Goal: Task Accomplishment & Management: Manage account settings

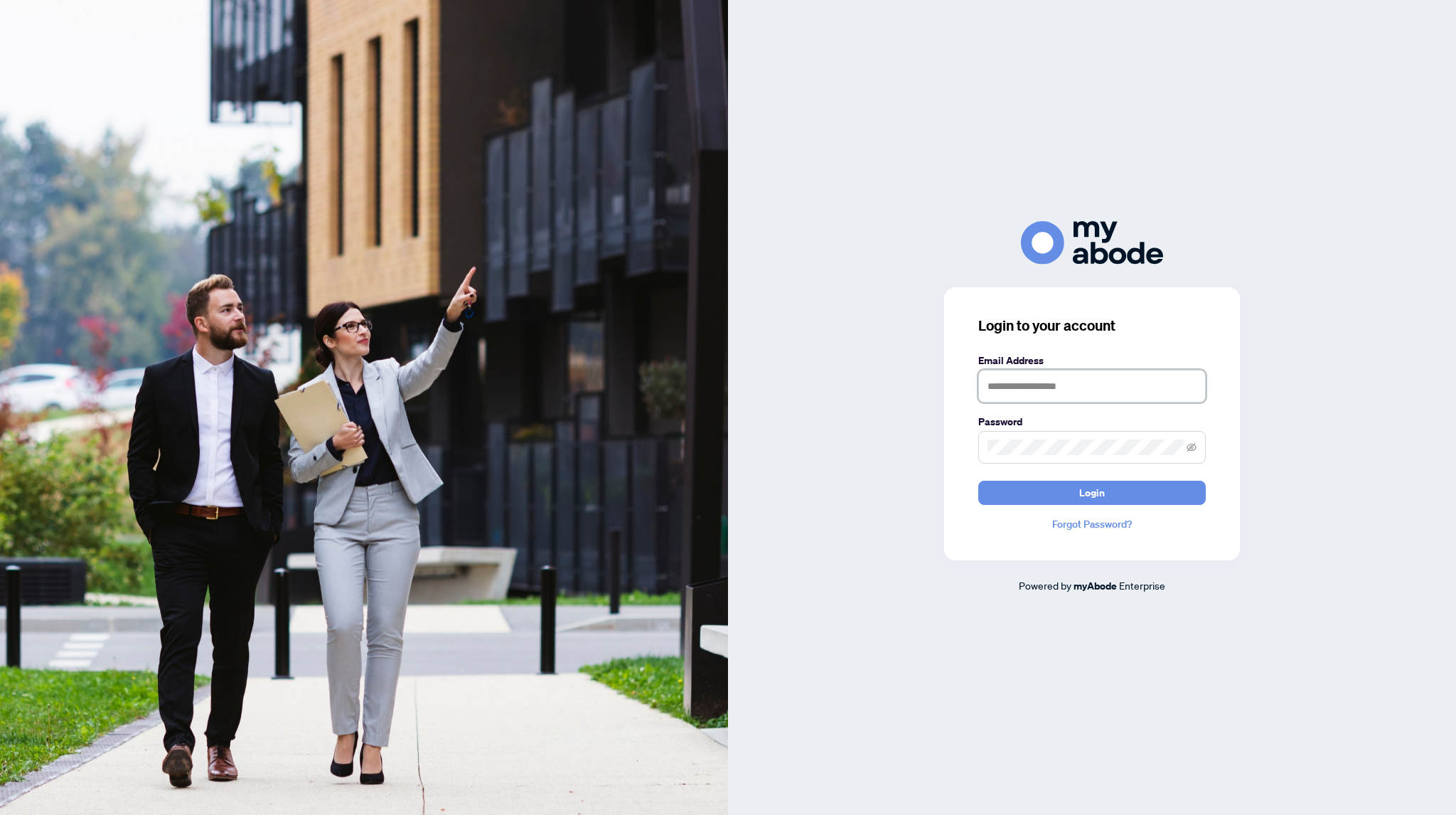
click at [997, 387] on input "text" at bounding box center [1092, 386] width 227 height 32
drag, startPoint x: 1143, startPoint y: 345, endPoint x: 1155, endPoint y: 339, distance: 13.4
click at [1149, 341] on div "Login to your account Email Address Password Login Forgot Password?" at bounding box center [1092, 423] width 296 height 273
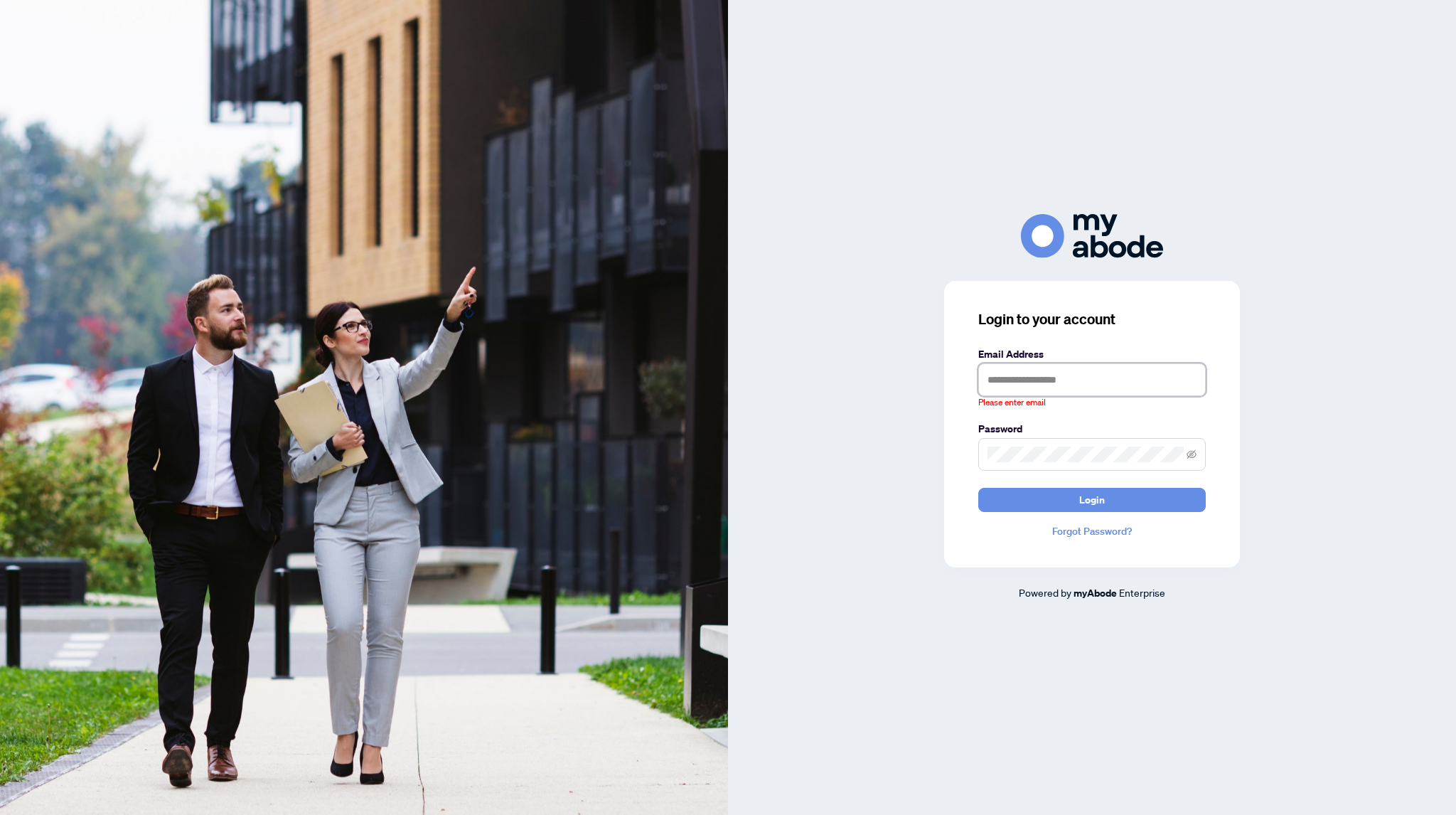
click at [1009, 378] on input "text" at bounding box center [1092, 379] width 227 height 32
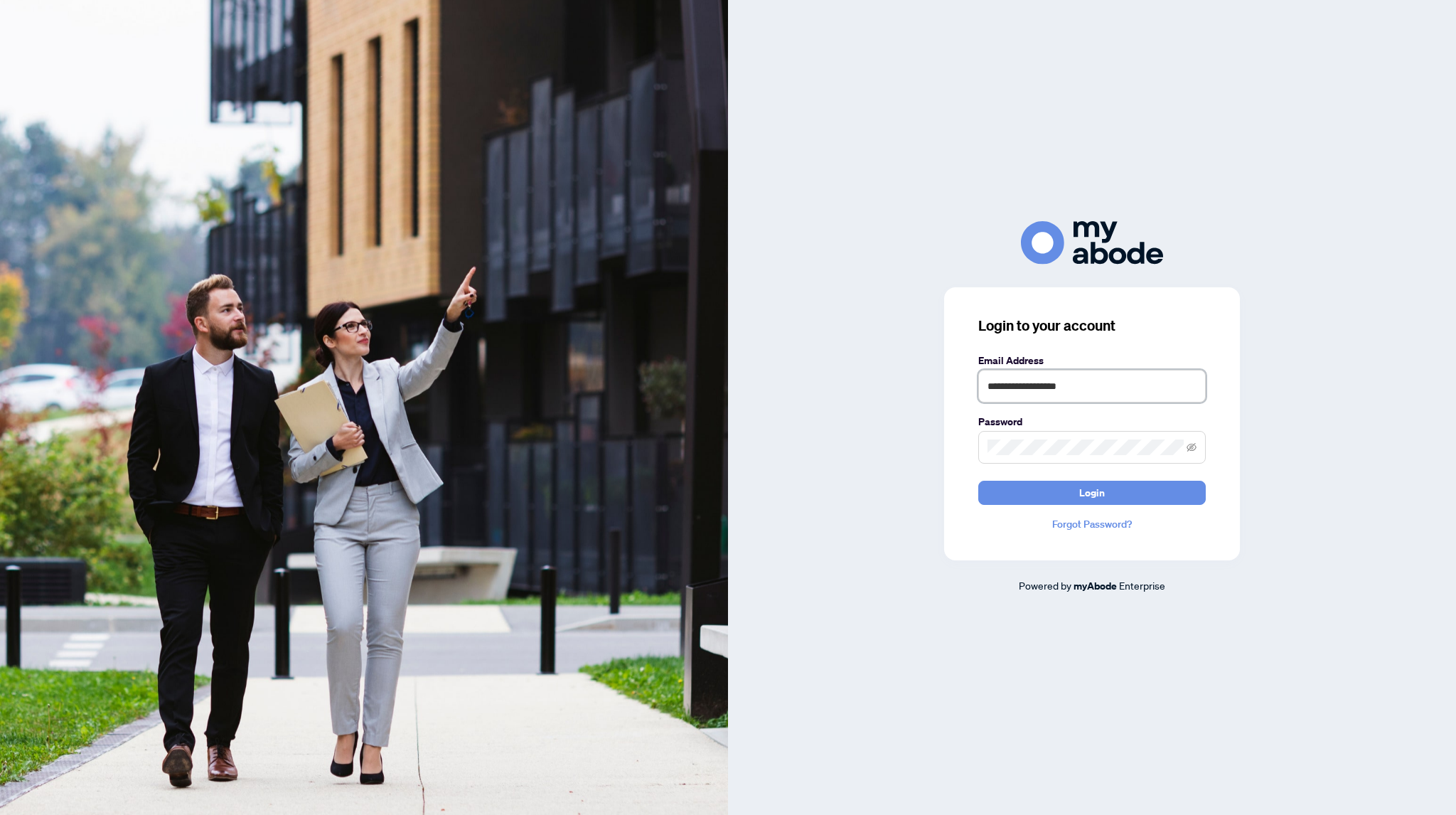
type input "**********"
click at [978, 481] on button "Login" at bounding box center [1092, 493] width 227 height 24
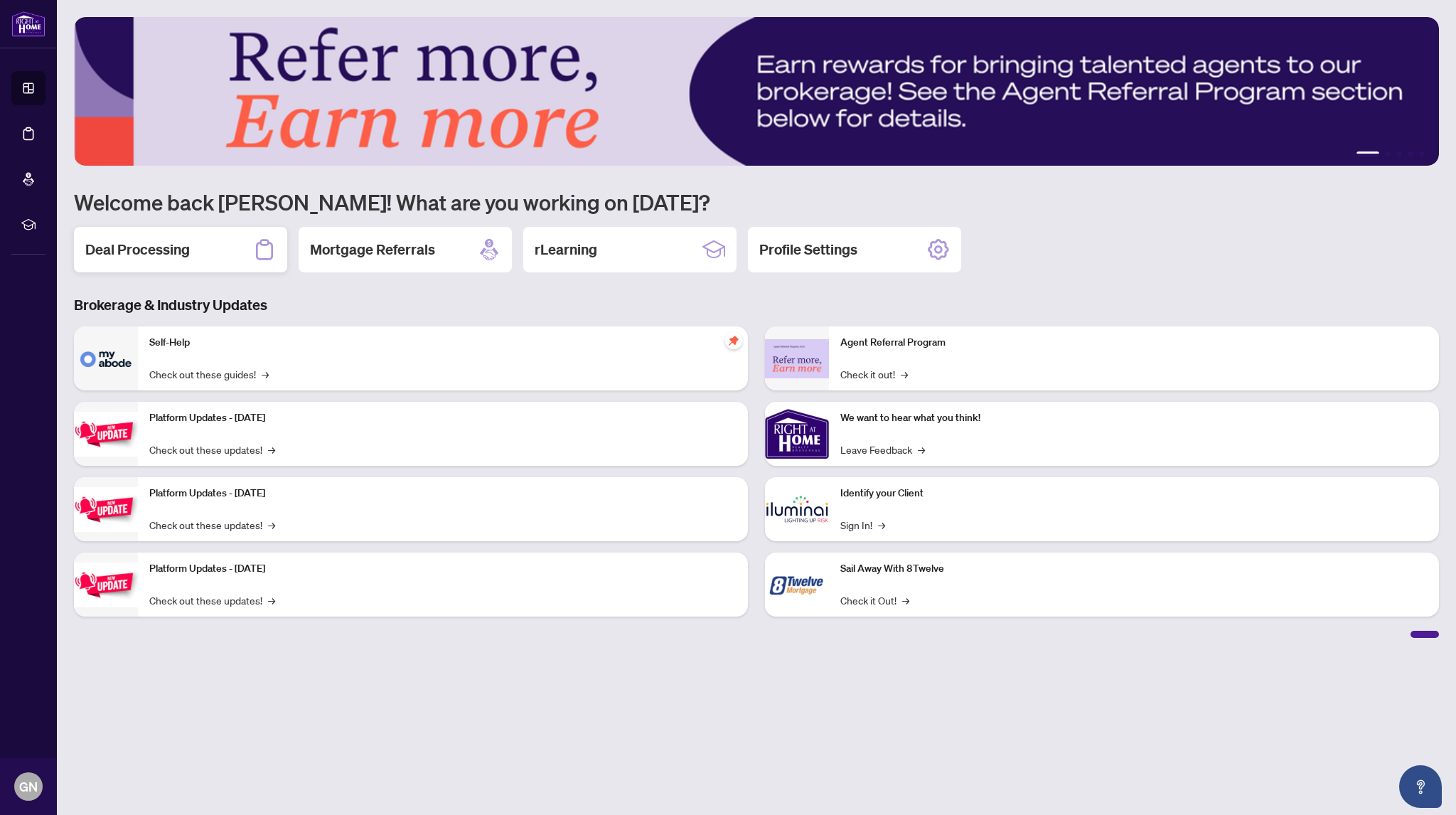
click at [142, 248] on h2 "Deal Processing" at bounding box center [137, 249] width 105 height 20
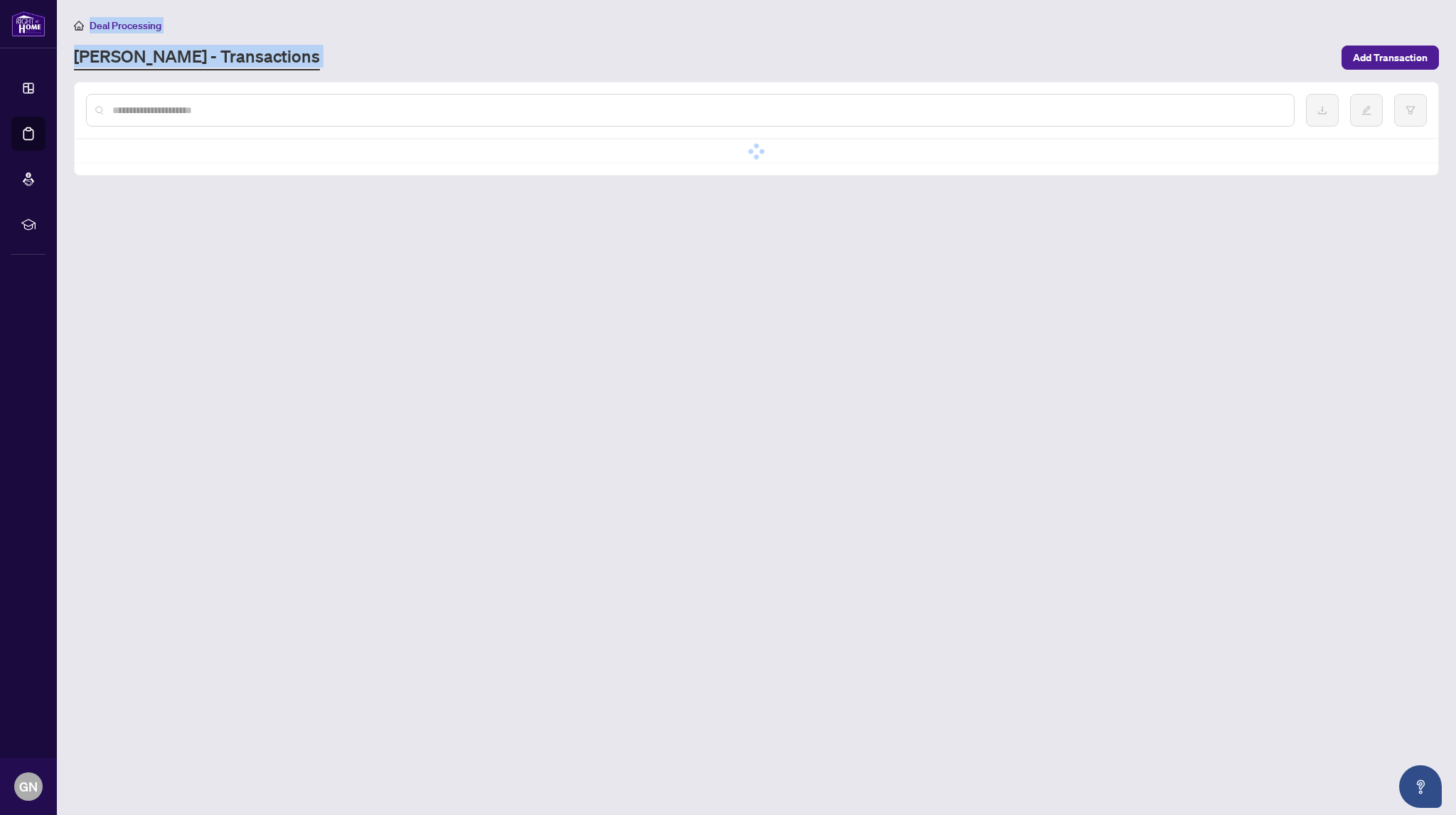
click at [142, 248] on main "Deal Processing RAHR - Transactions Add Transaction No data No data" at bounding box center [757, 408] width 1400 height 815
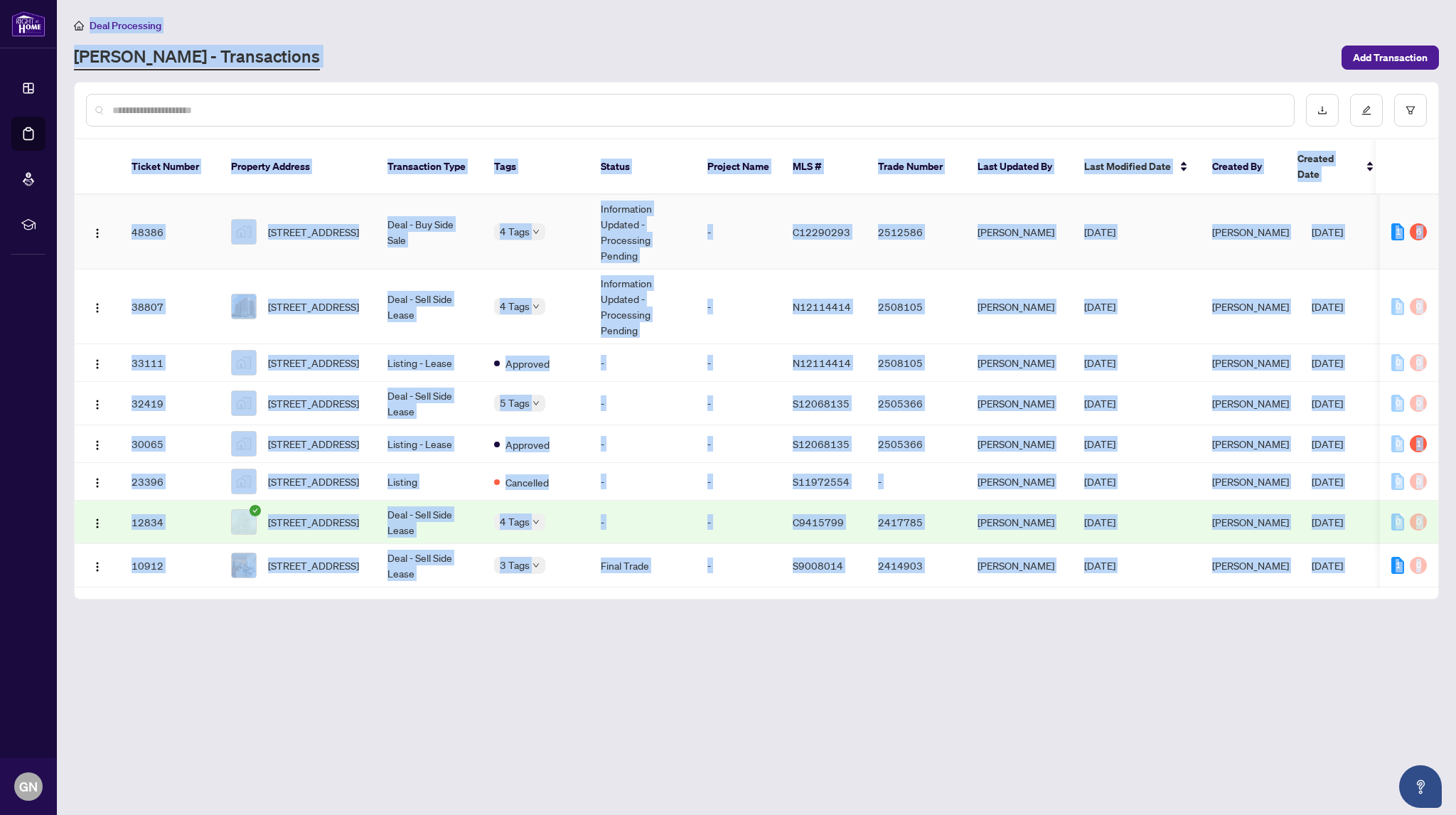
click at [173, 234] on td "48386" at bounding box center [170, 232] width 99 height 75
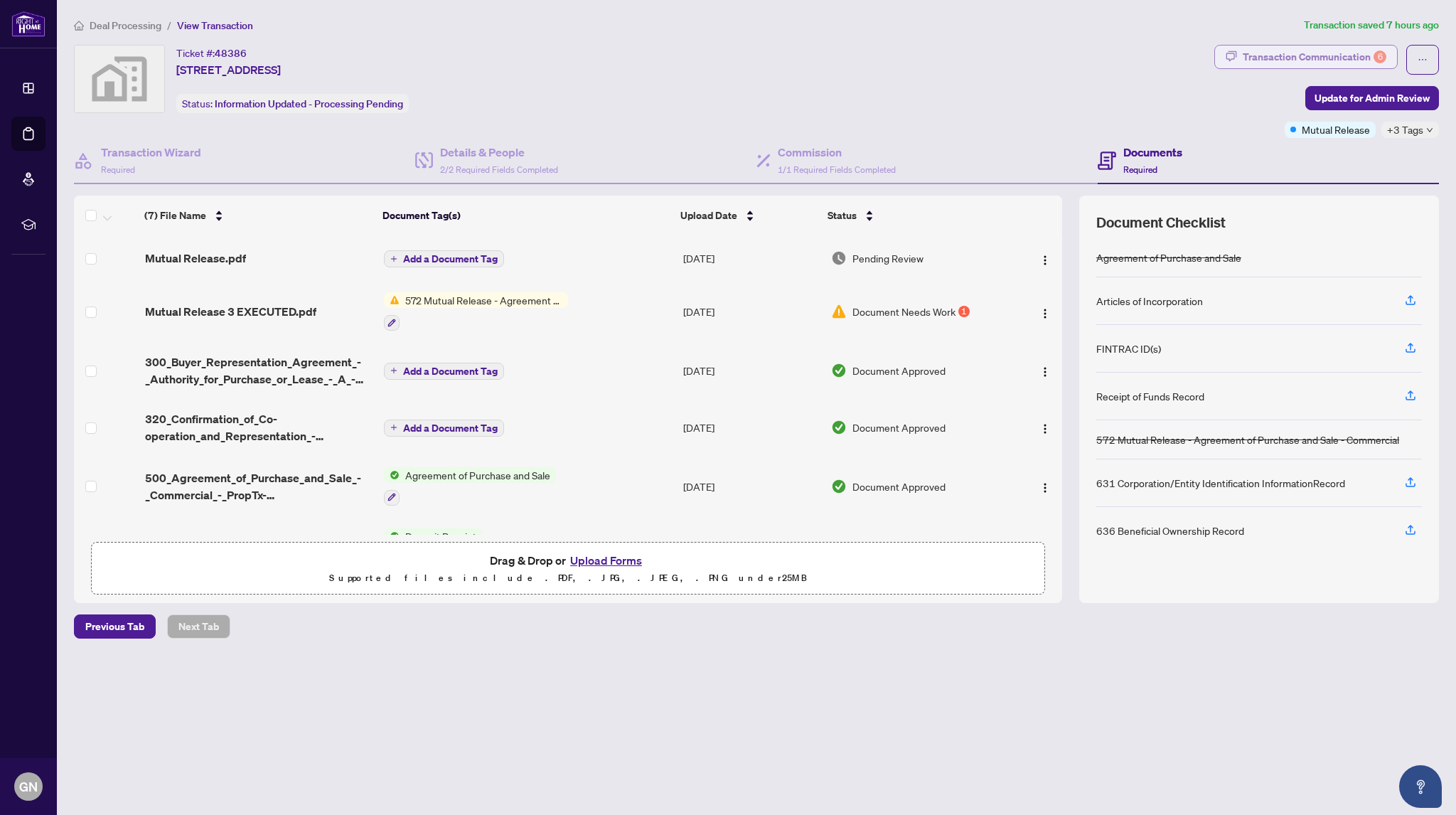
click at [1286, 55] on div "Transaction Communication 6" at bounding box center [1314, 56] width 144 height 23
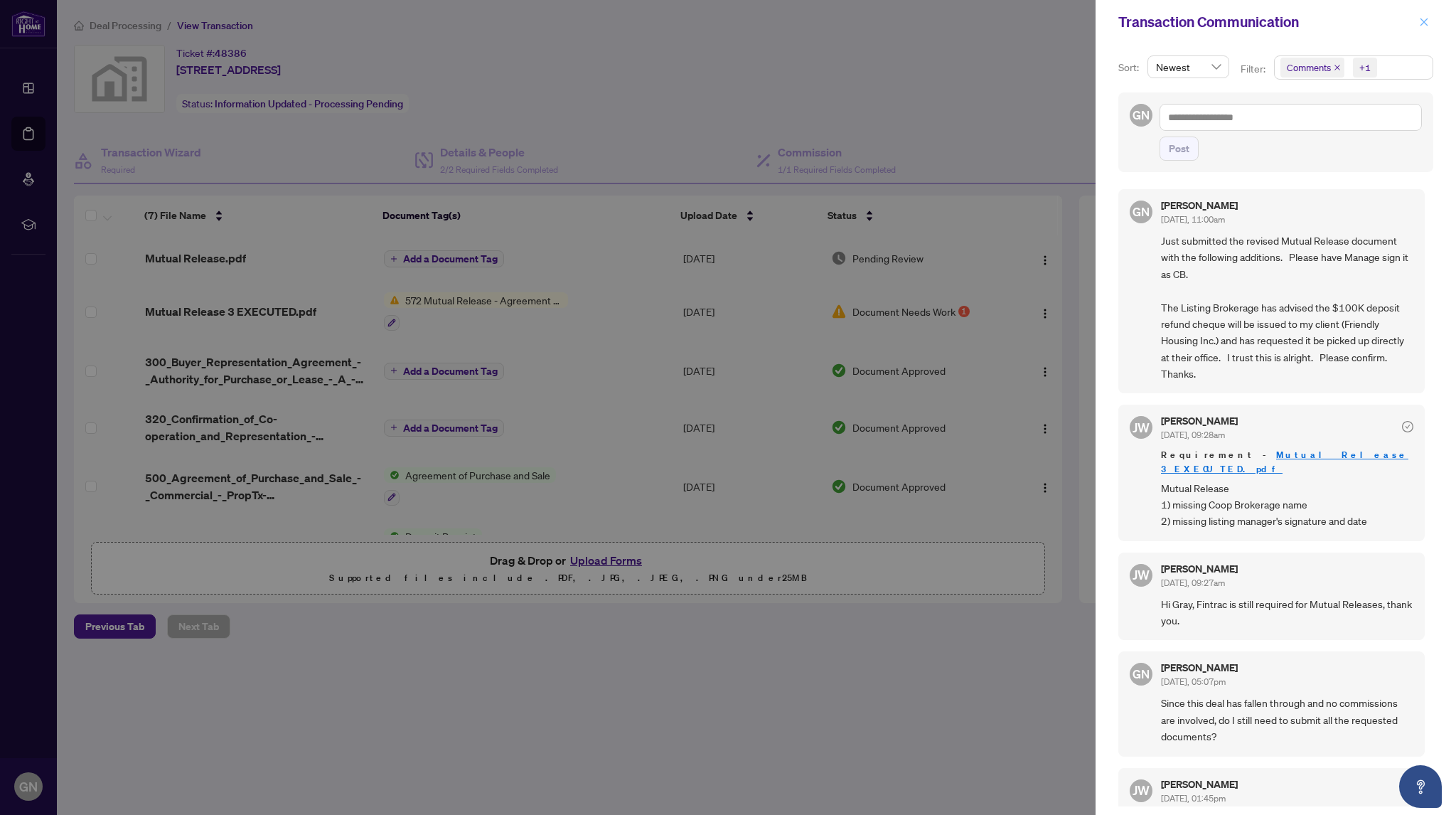
click at [1422, 18] on icon "close" at bounding box center [1424, 22] width 10 height 10
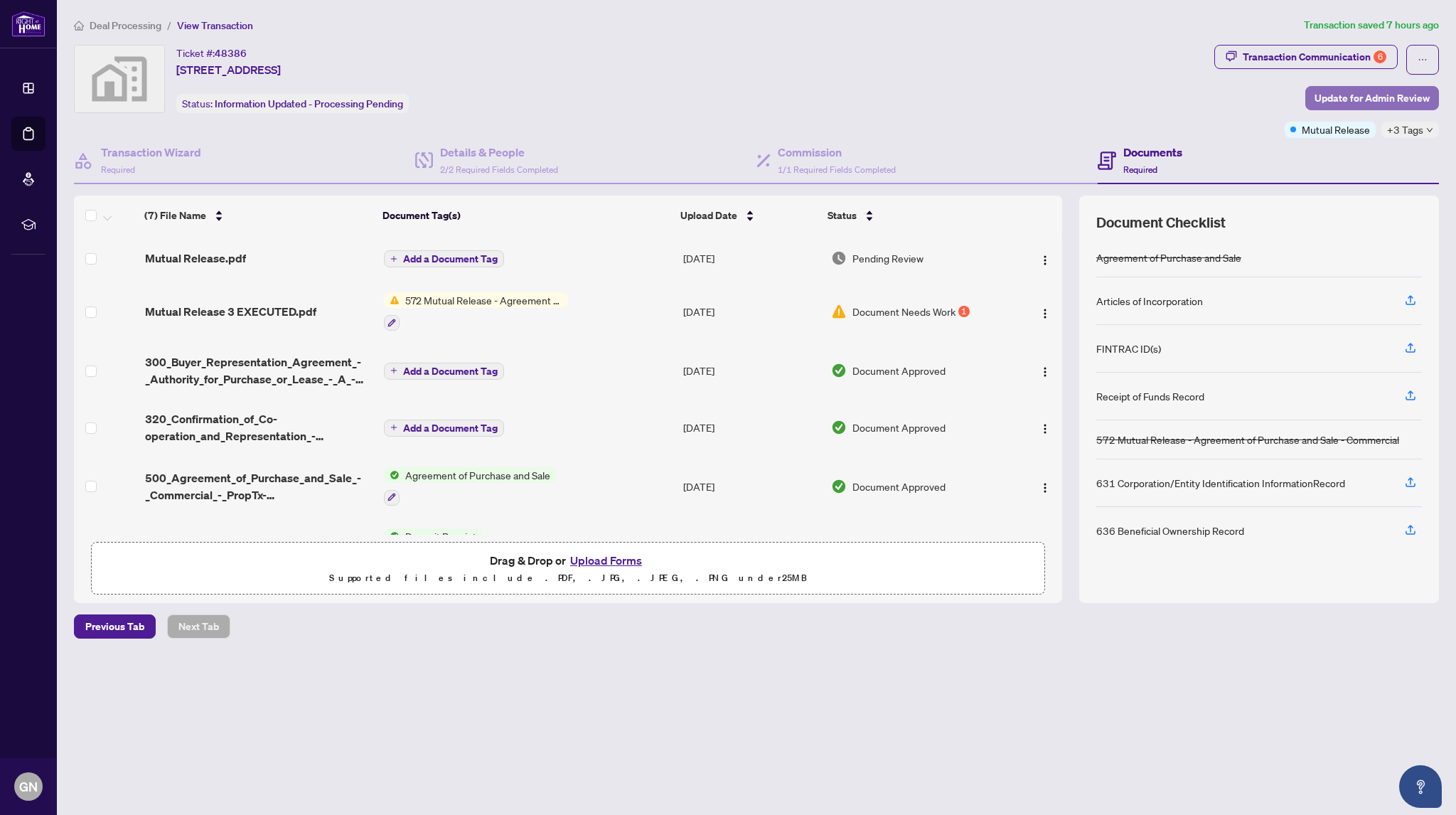
click at [1377, 97] on span "Update for Admin Review" at bounding box center [1372, 98] width 115 height 23
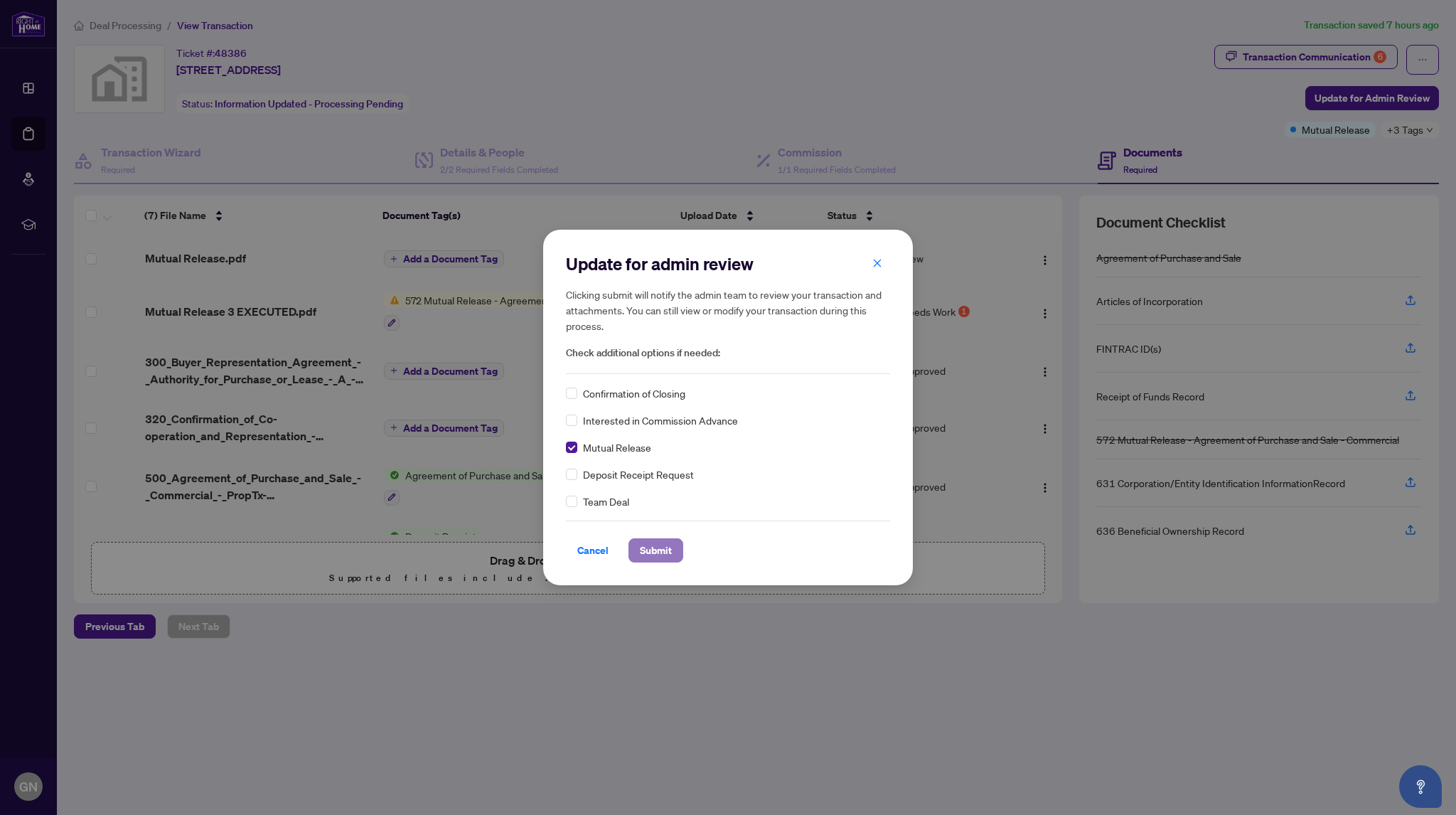
click at [648, 553] on span "Submit" at bounding box center [656, 551] width 32 height 23
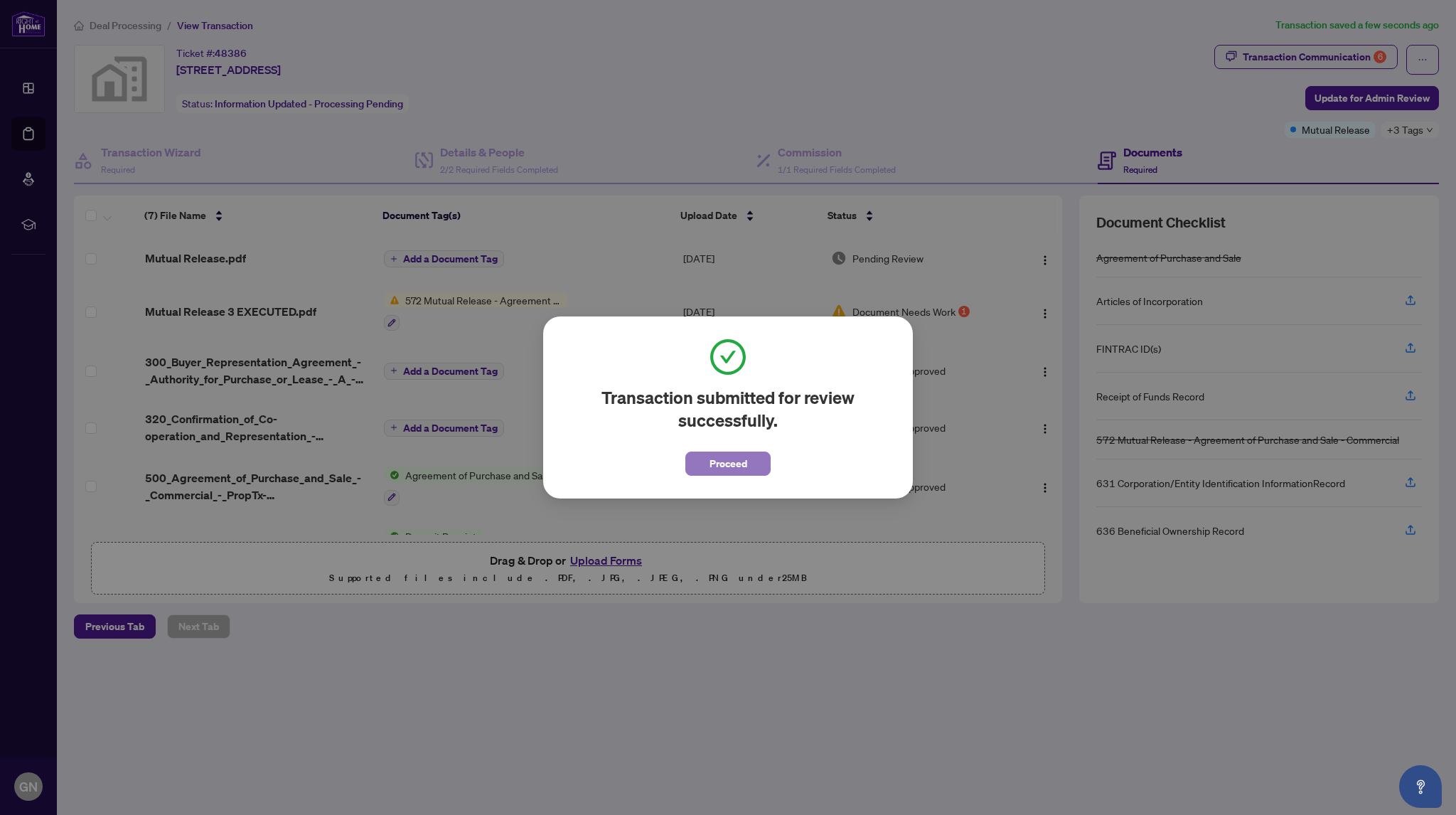
click at [731, 466] on span "Proceed" at bounding box center [728, 463] width 38 height 23
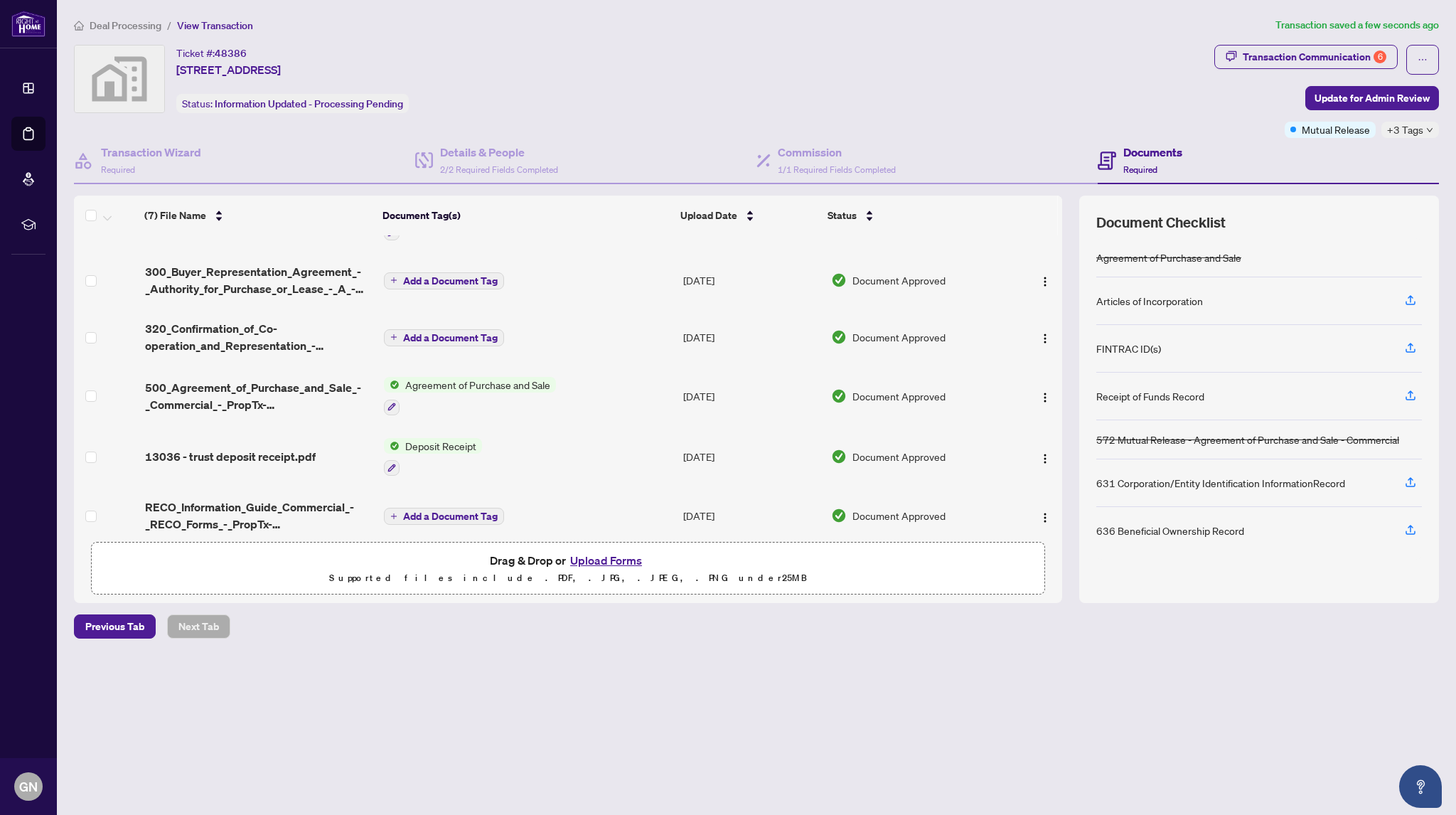
scroll to position [101, 0]
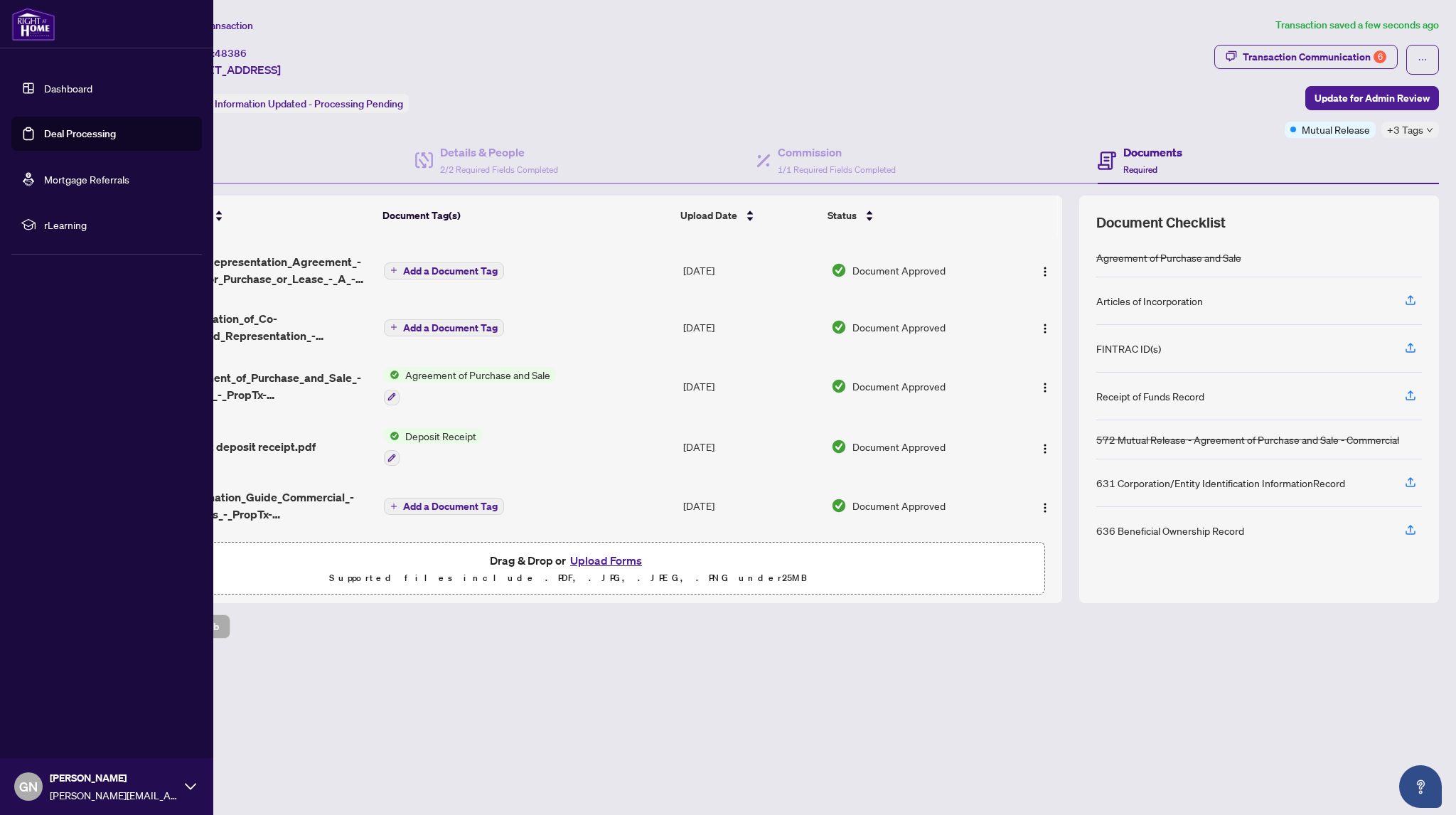
click at [186, 787] on icon at bounding box center [190, 786] width 11 height 11
click at [61, 704] on span "Logout" at bounding box center [57, 702] width 32 height 23
